Goal: Transaction & Acquisition: Subscribe to service/newsletter

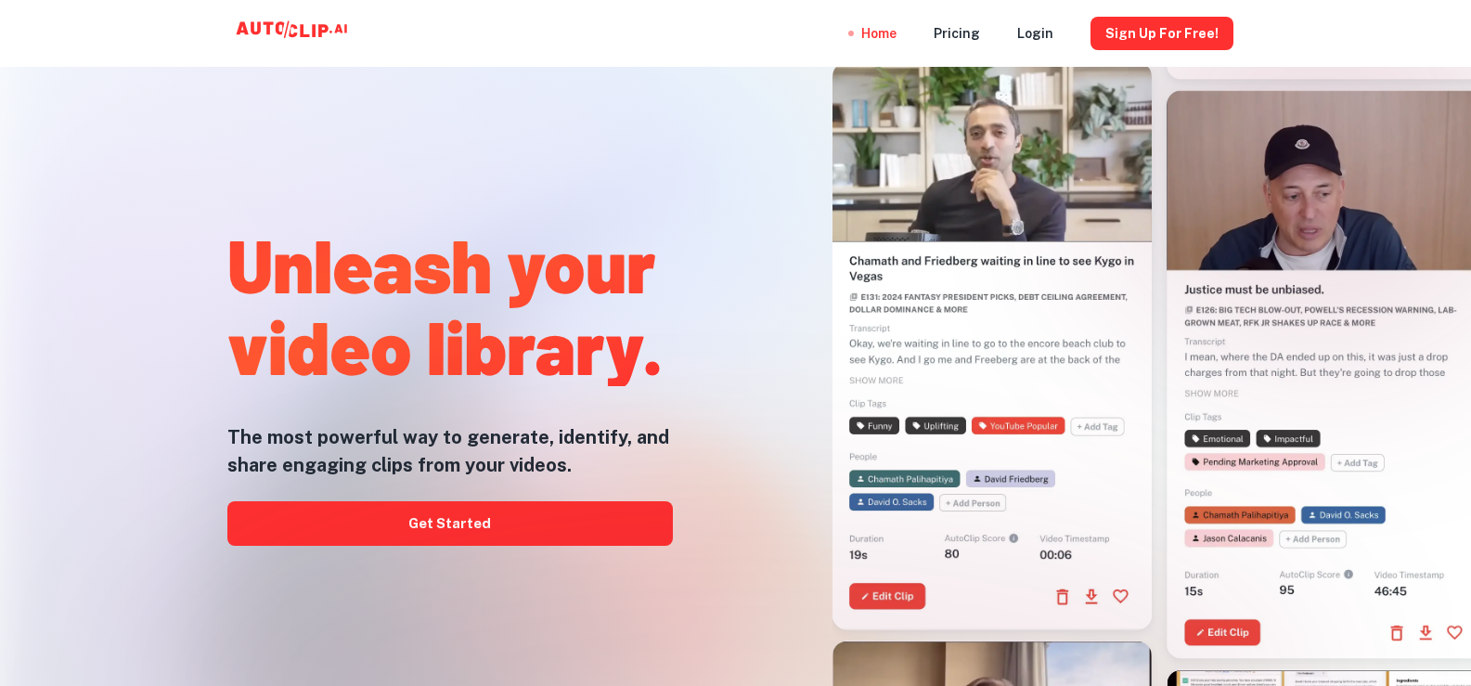
click at [481, 523] on div at bounding box center [736, 685] width 1177 height 371
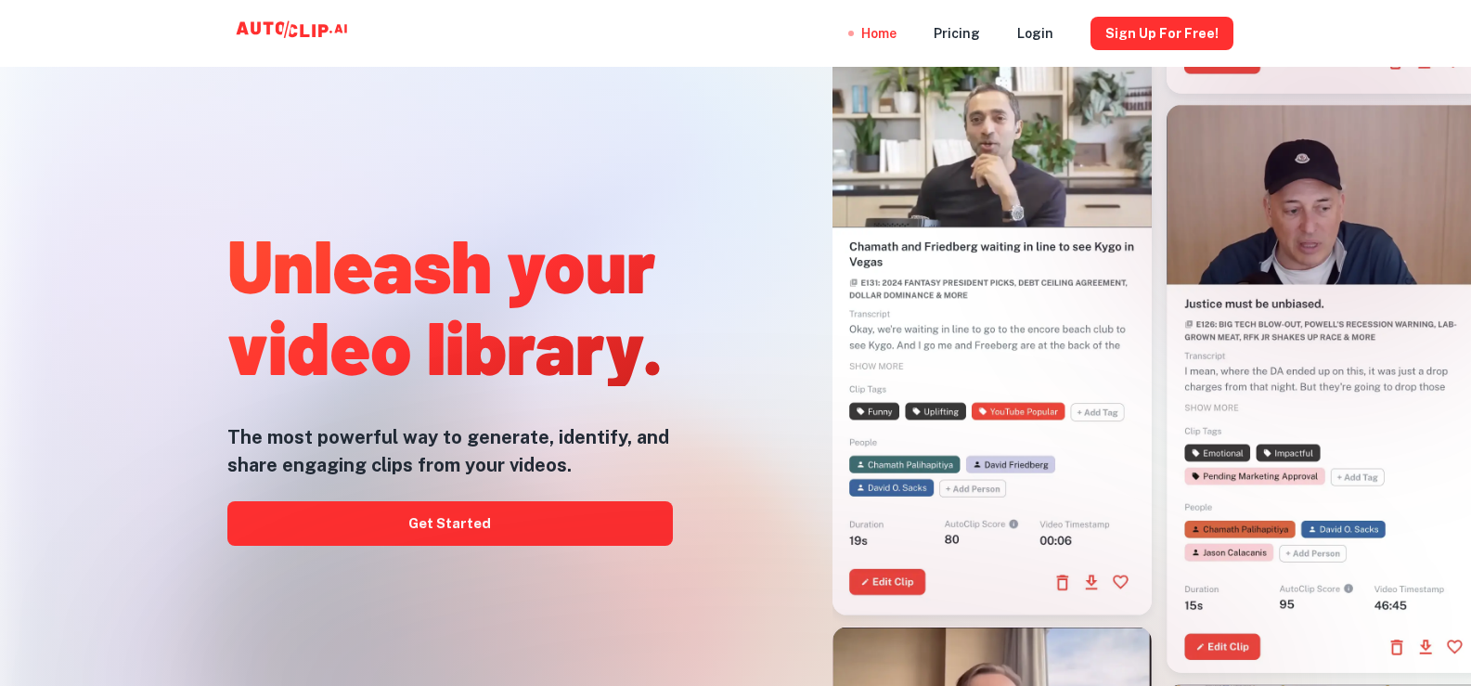
click at [475, 521] on div at bounding box center [736, 685] width 1177 height 371
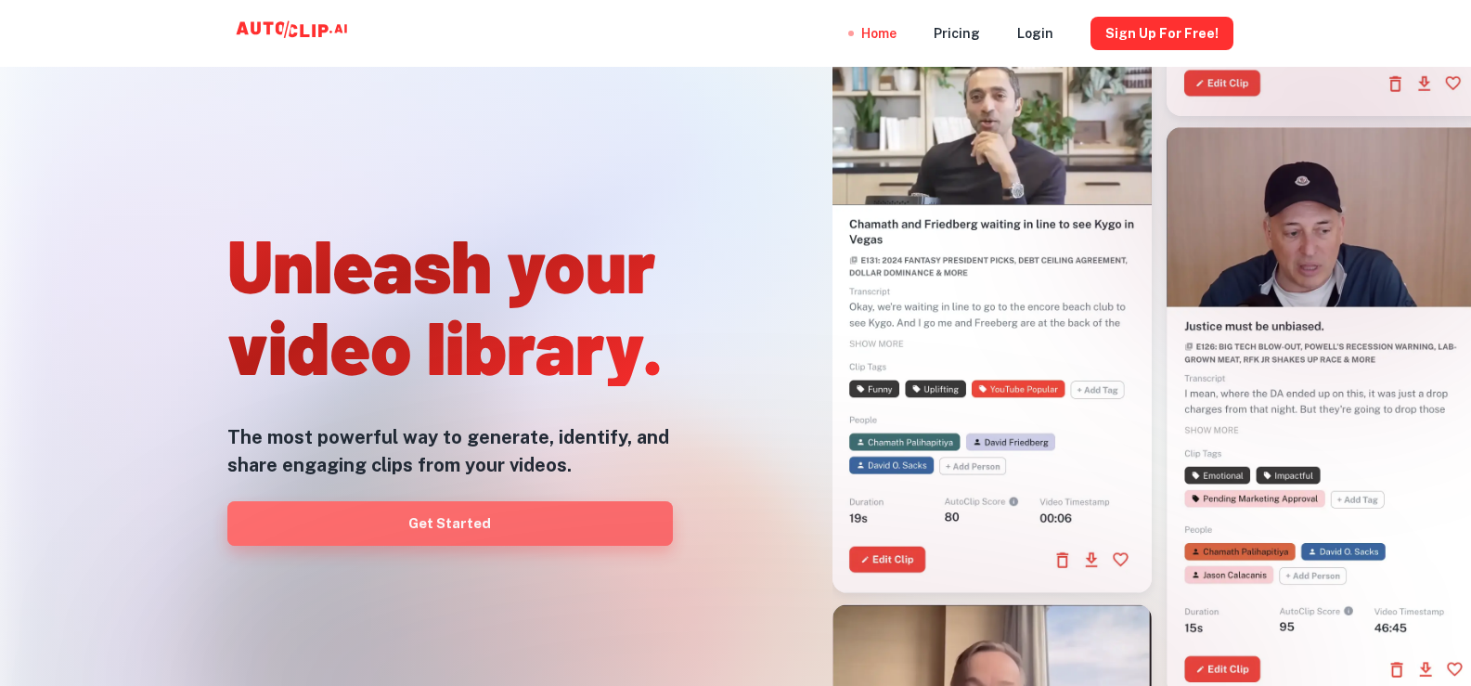
click at [412, 525] on link "Get Started" at bounding box center [449, 523] width 445 height 45
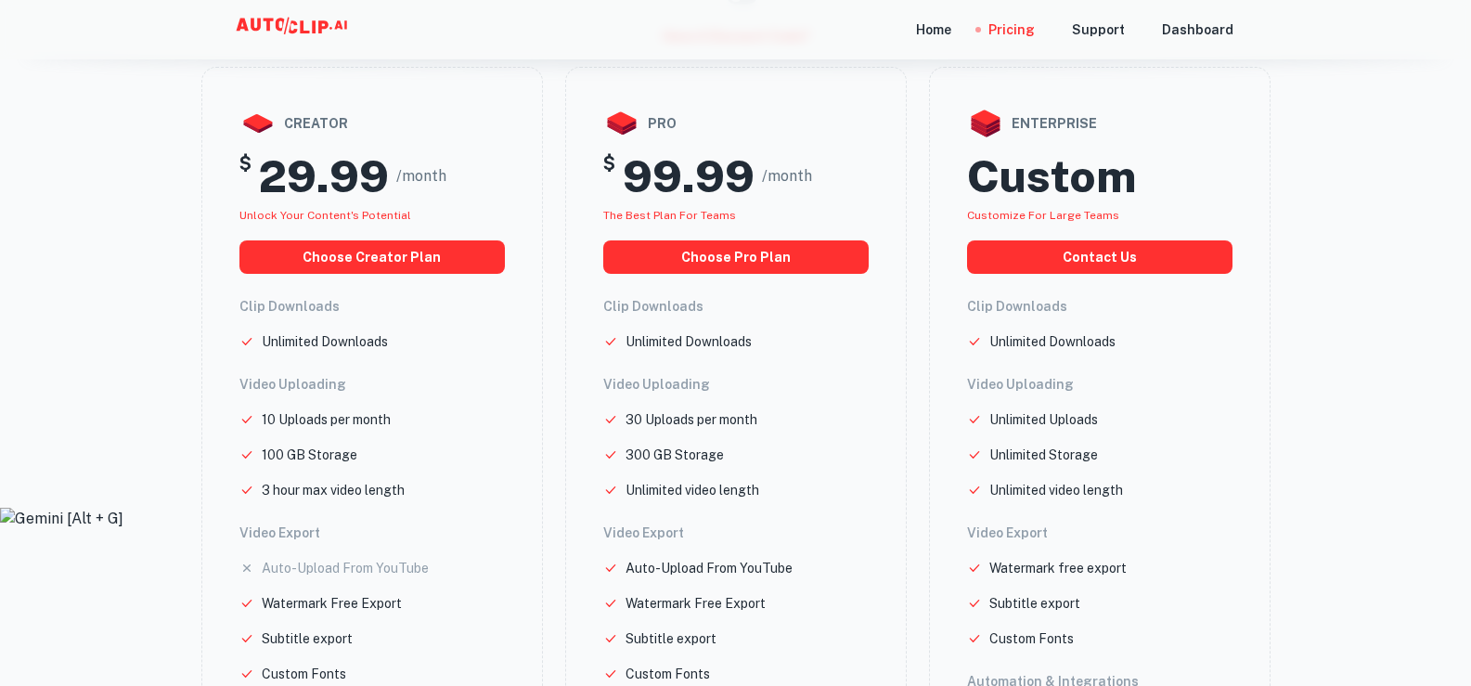
scroll to position [94, 0]
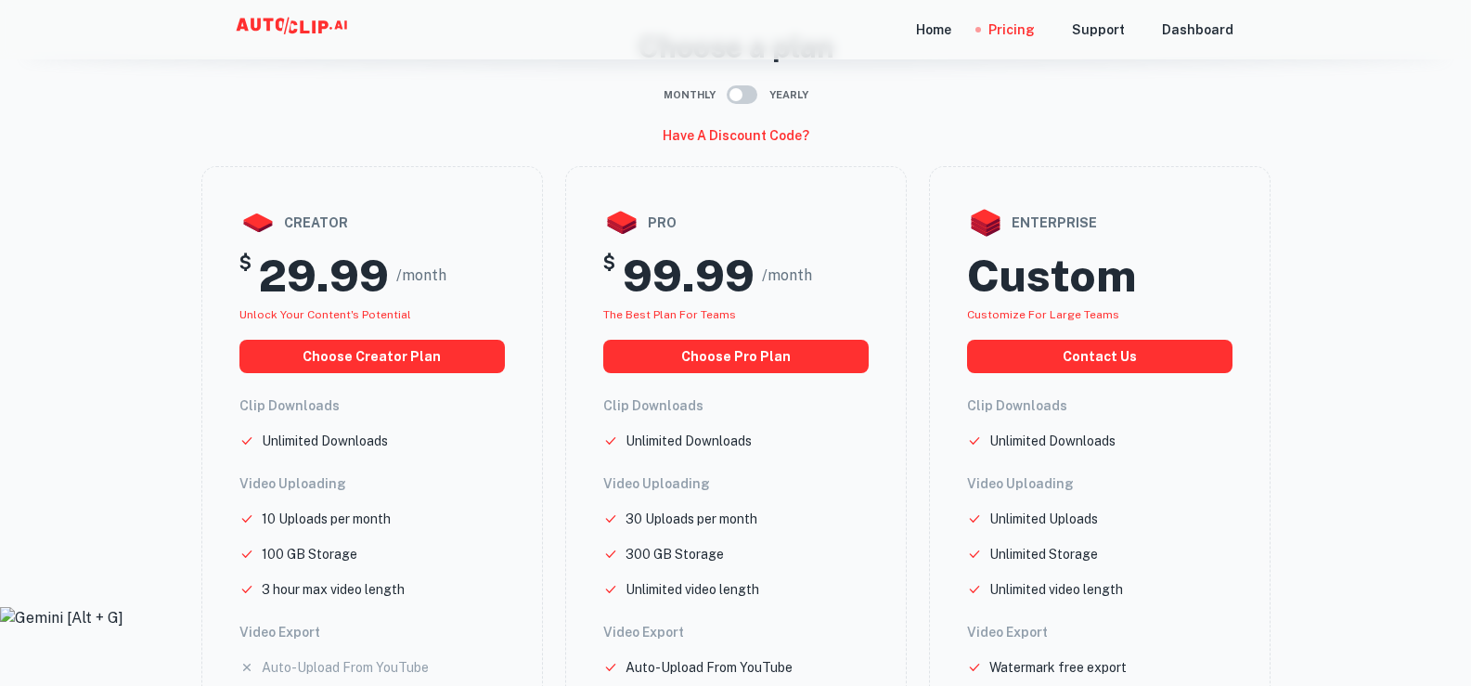
click at [923, 32] on div "Home Pricing Support Dashboard" at bounding box center [736, 29] width 1114 height 59
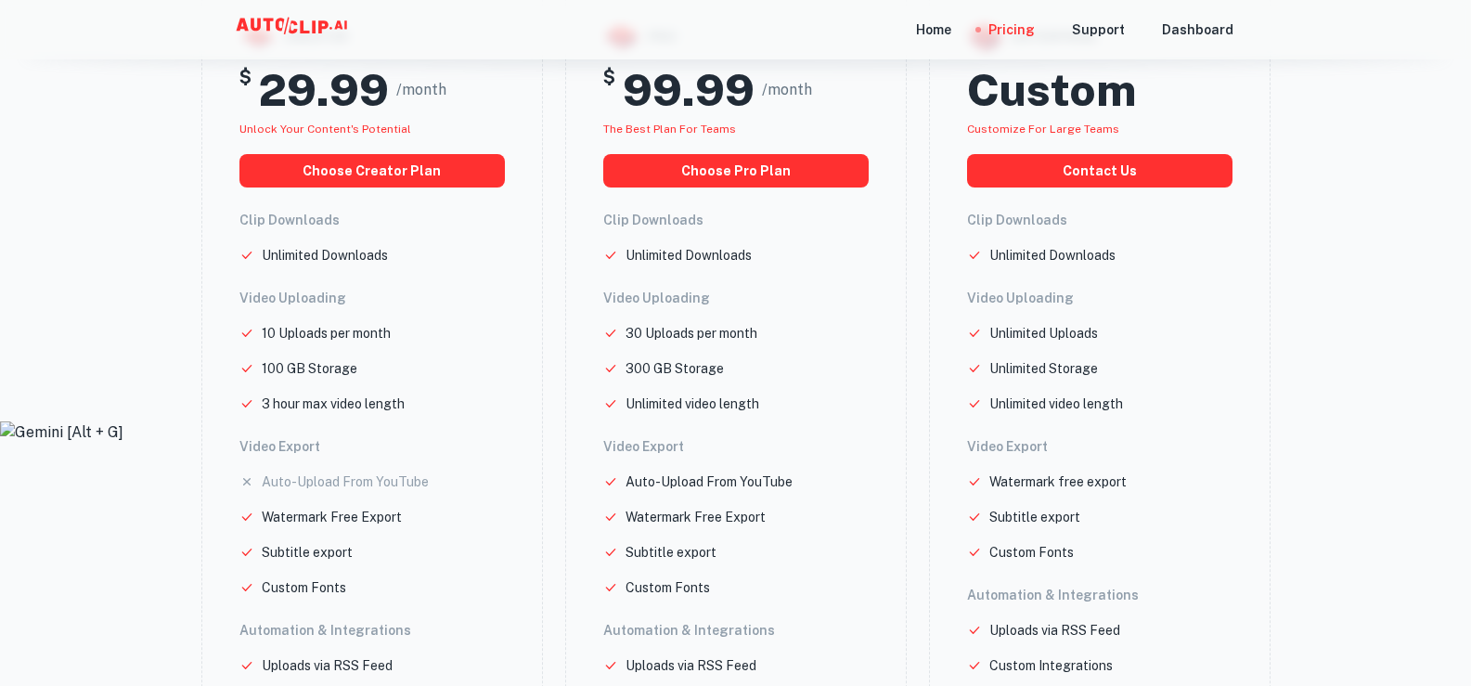
scroll to position [0, 0]
